Goal: Information Seeking & Learning: Learn about a topic

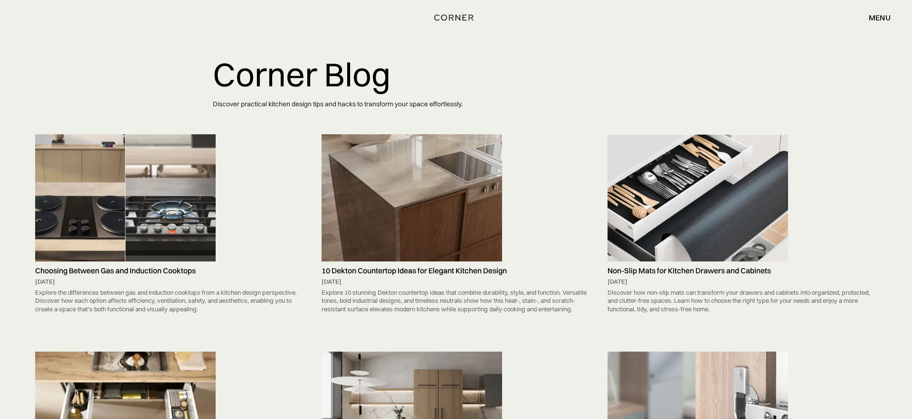
click at [183, 181] on img at bounding box center [125, 197] width 180 height 127
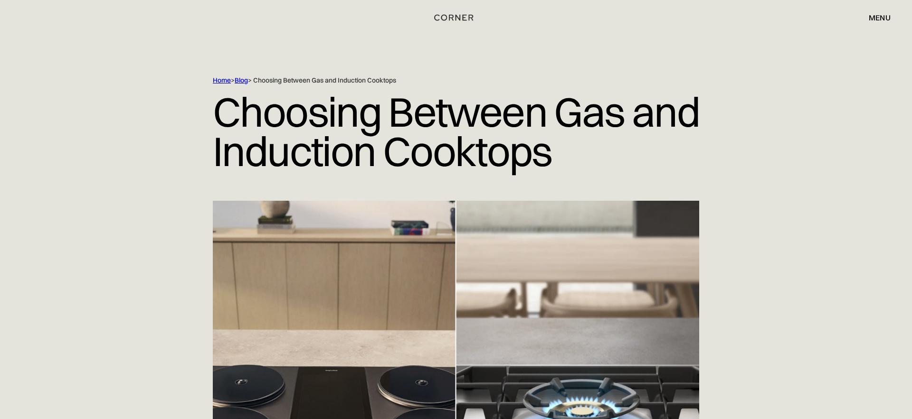
click at [247, 78] on link "Blog" at bounding box center [241, 80] width 13 height 9
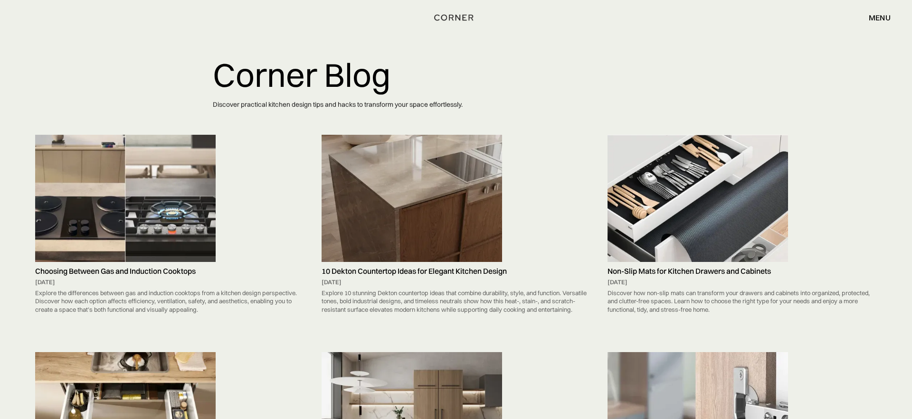
click at [461, 213] on img at bounding box center [411, 198] width 180 height 127
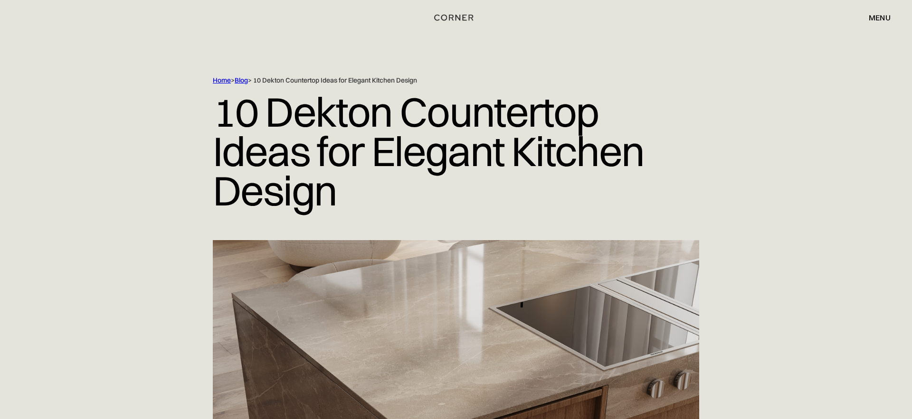
click at [242, 78] on link "Blog" at bounding box center [241, 80] width 13 height 9
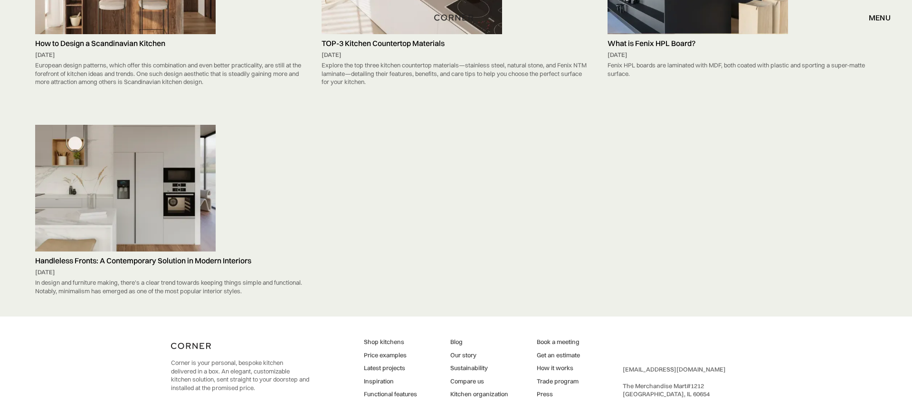
scroll to position [7408, 0]
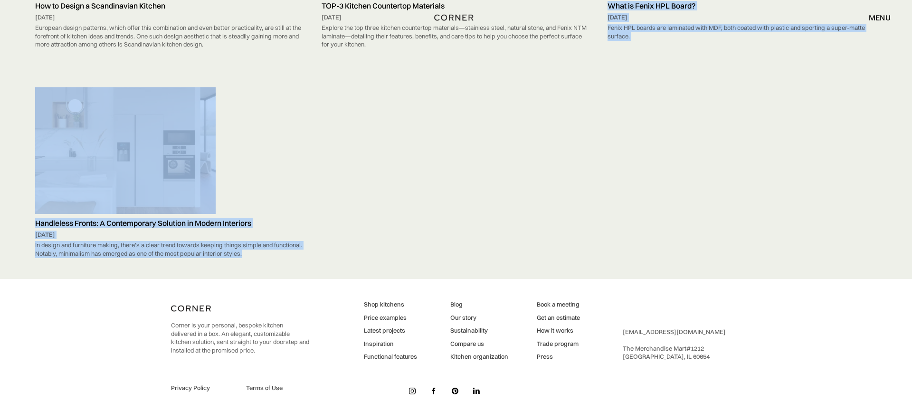
drag, startPoint x: 541, startPoint y: 258, endPoint x: 473, endPoint y: 248, distance: 68.2
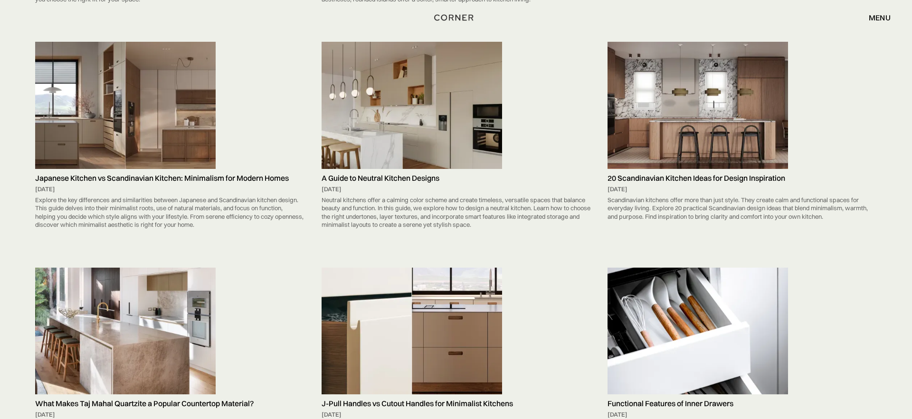
scroll to position [0, 0]
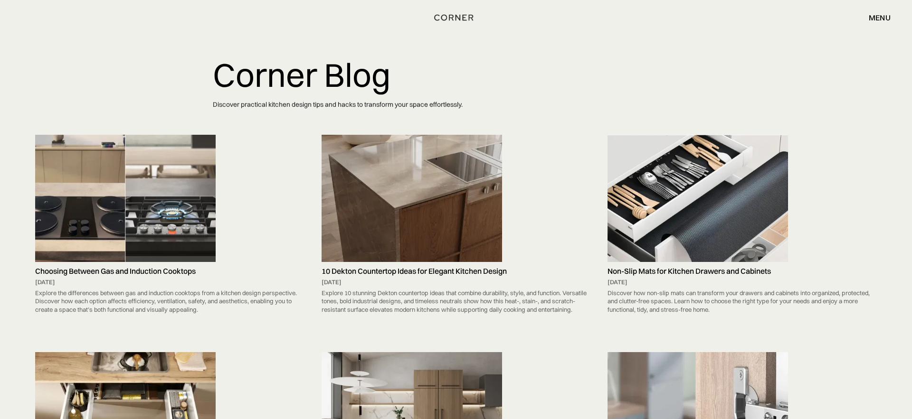
click at [647, 197] on img at bounding box center [697, 198] width 180 height 127
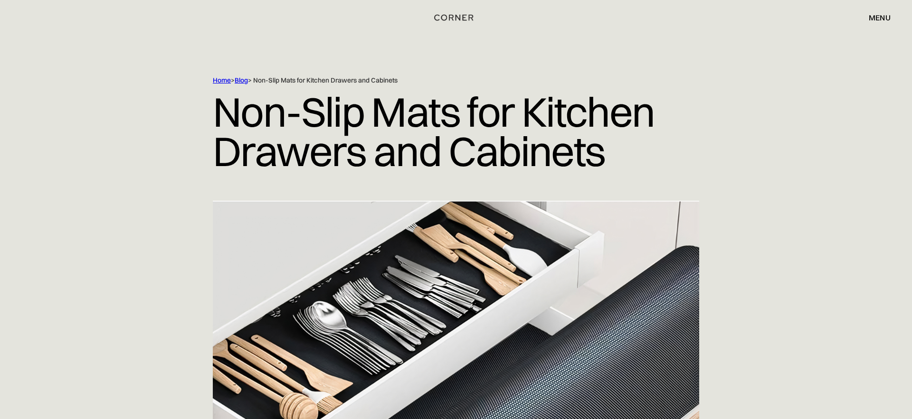
click at [248, 81] on link "Blog" at bounding box center [241, 80] width 13 height 9
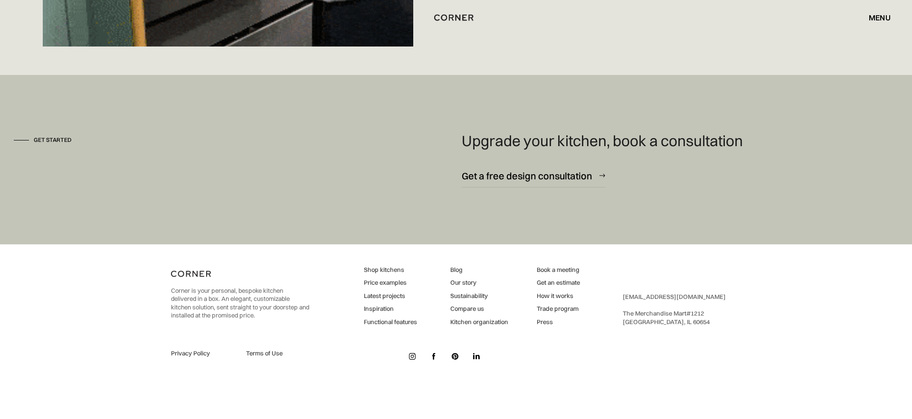
scroll to position [6924, 0]
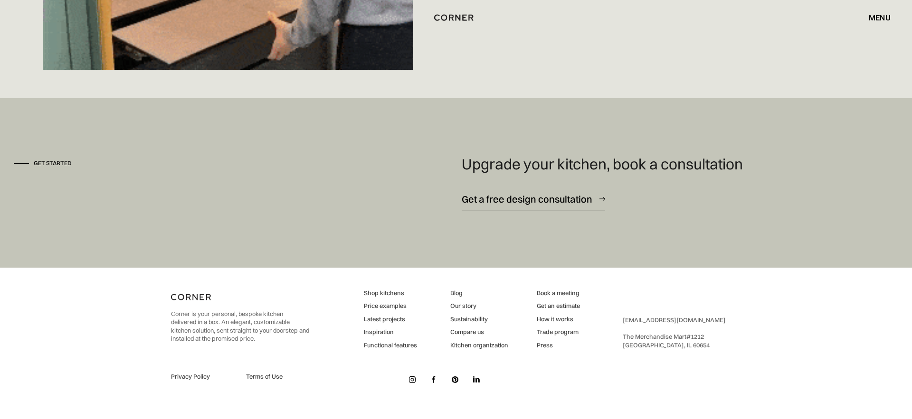
click at [404, 347] on link "Functional features" at bounding box center [390, 345] width 53 height 9
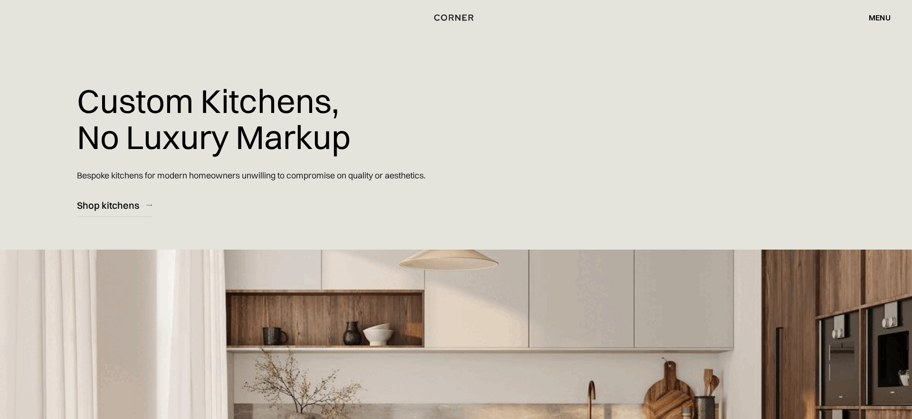
scroll to position [2, 0]
